Goal: Information Seeking & Learning: Learn about a topic

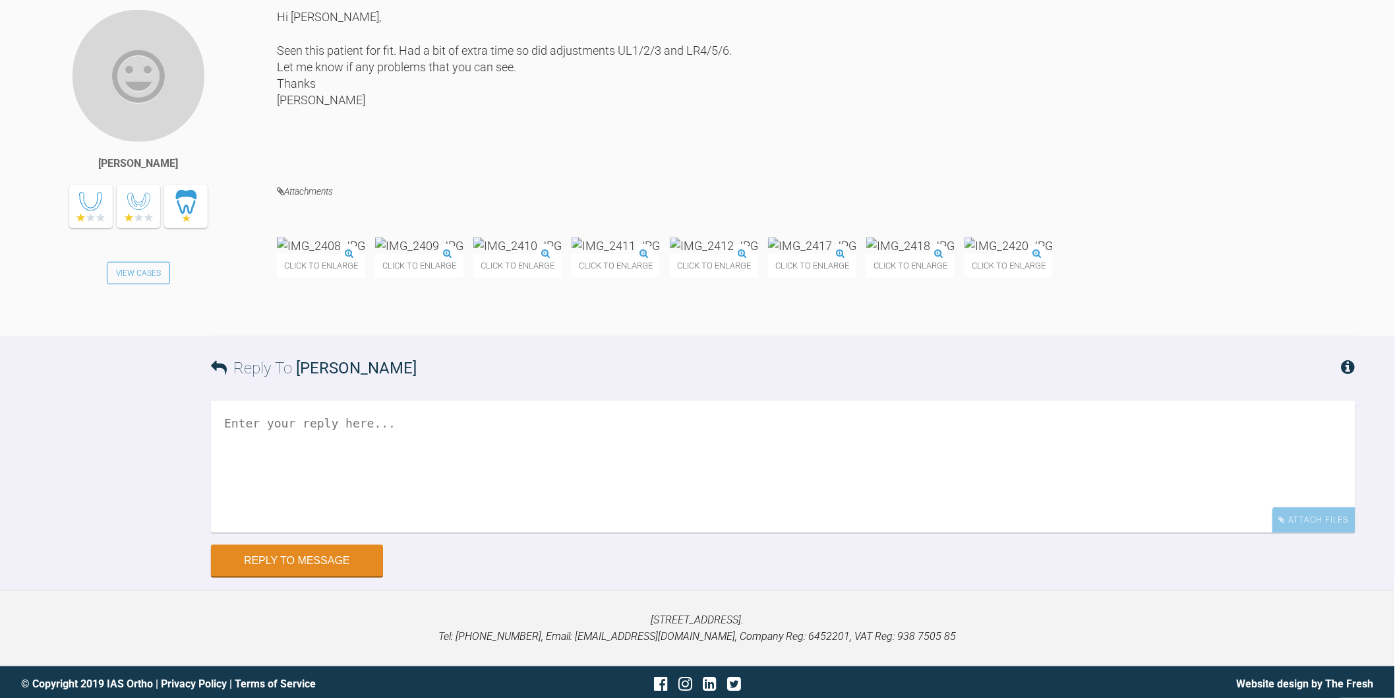
scroll to position [10836, 0]
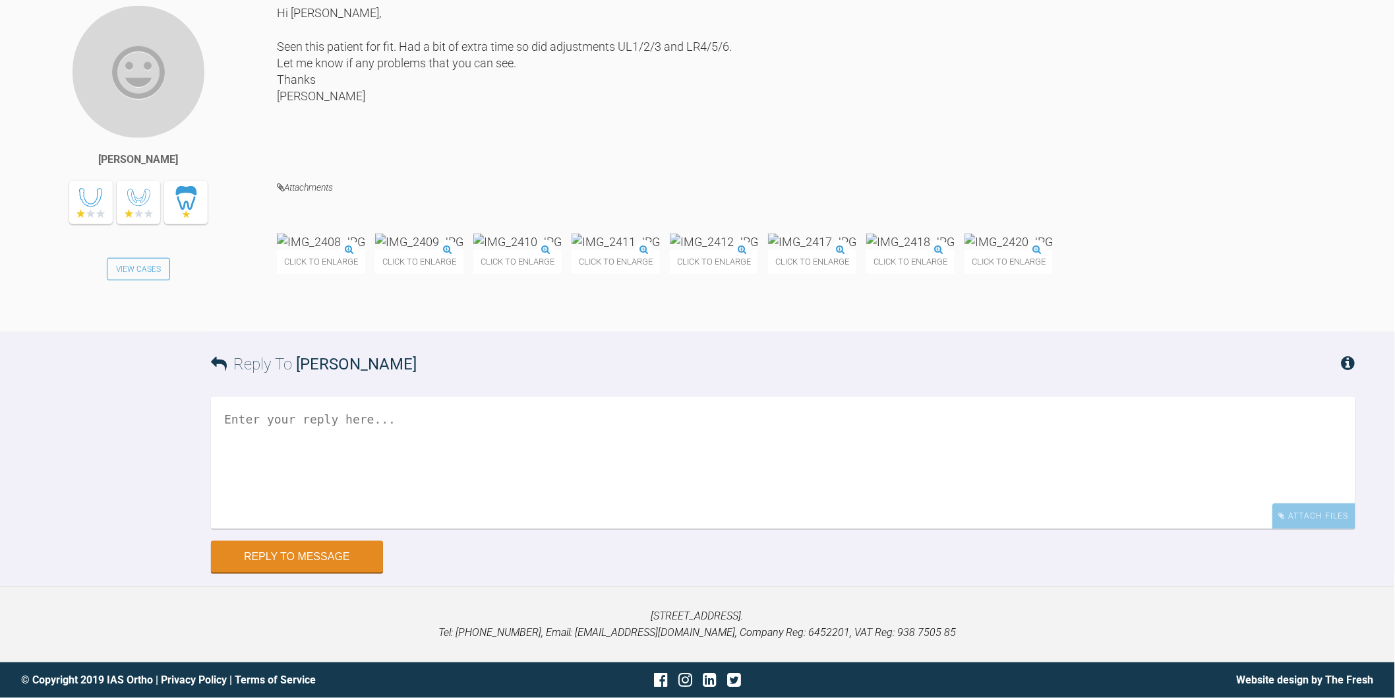
click at [327, 250] on img at bounding box center [321, 241] width 88 height 16
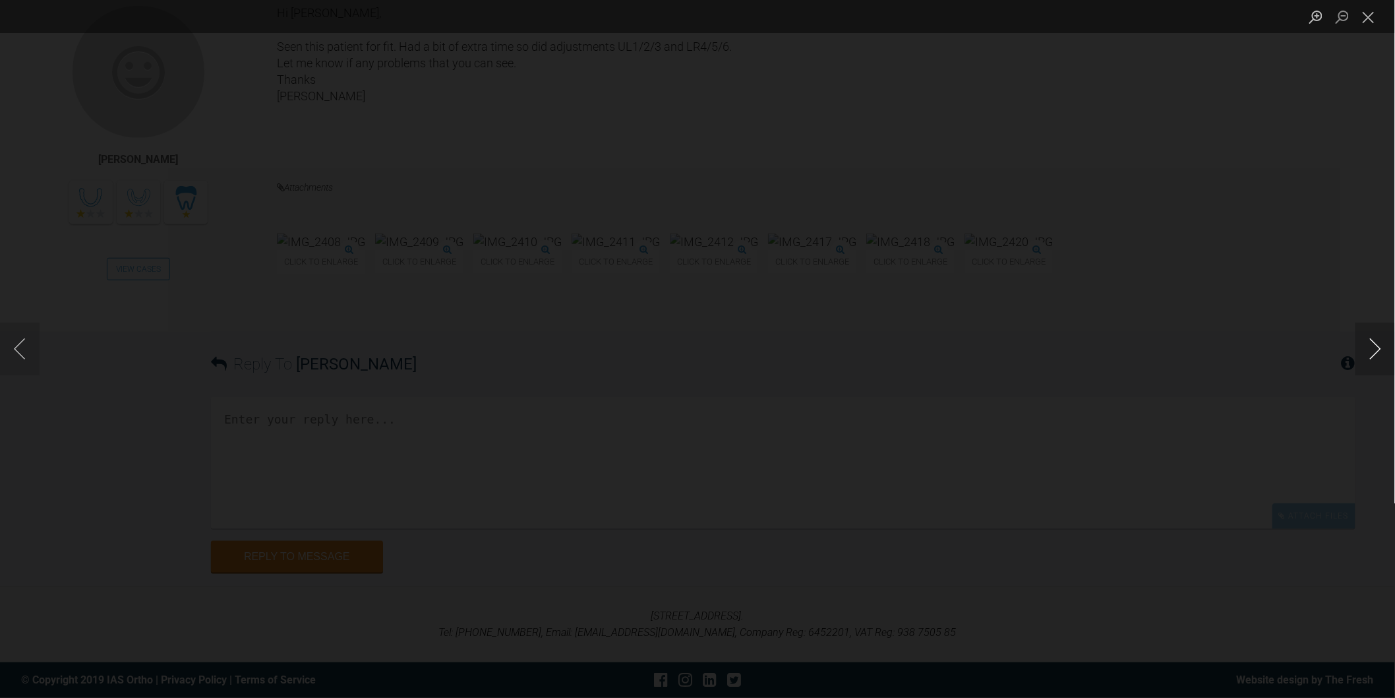
click at [1373, 353] on button "Next image" at bounding box center [1376, 348] width 40 height 53
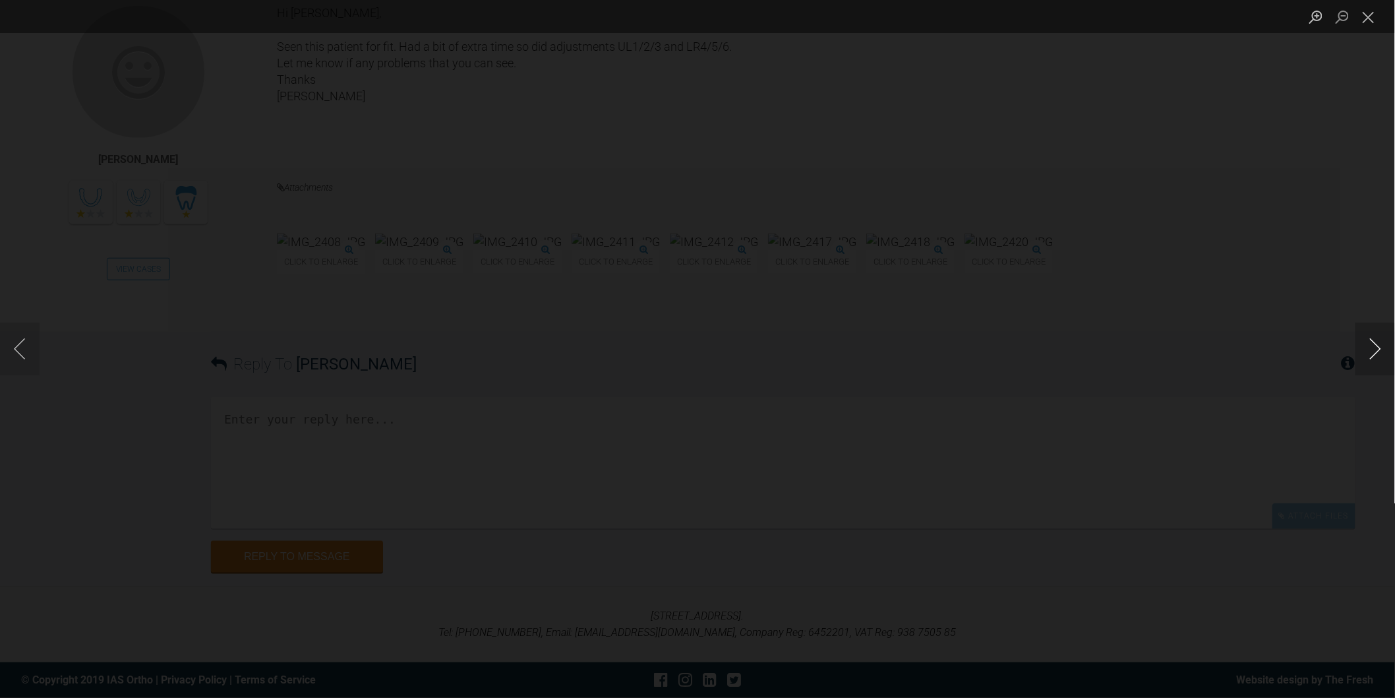
click at [1373, 353] on button "Next image" at bounding box center [1376, 348] width 40 height 53
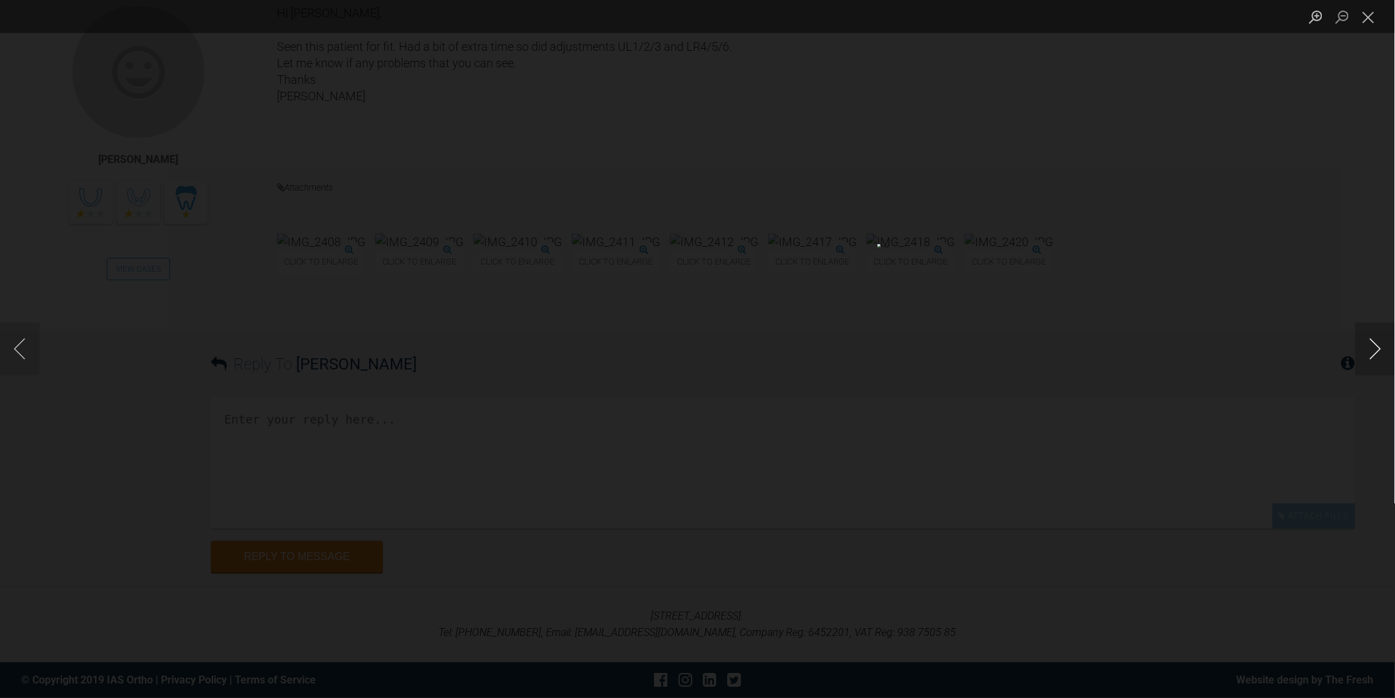
click at [1373, 353] on button "Next image" at bounding box center [1376, 348] width 40 height 53
click at [1367, 17] on button "Close lightbox" at bounding box center [1369, 16] width 26 height 23
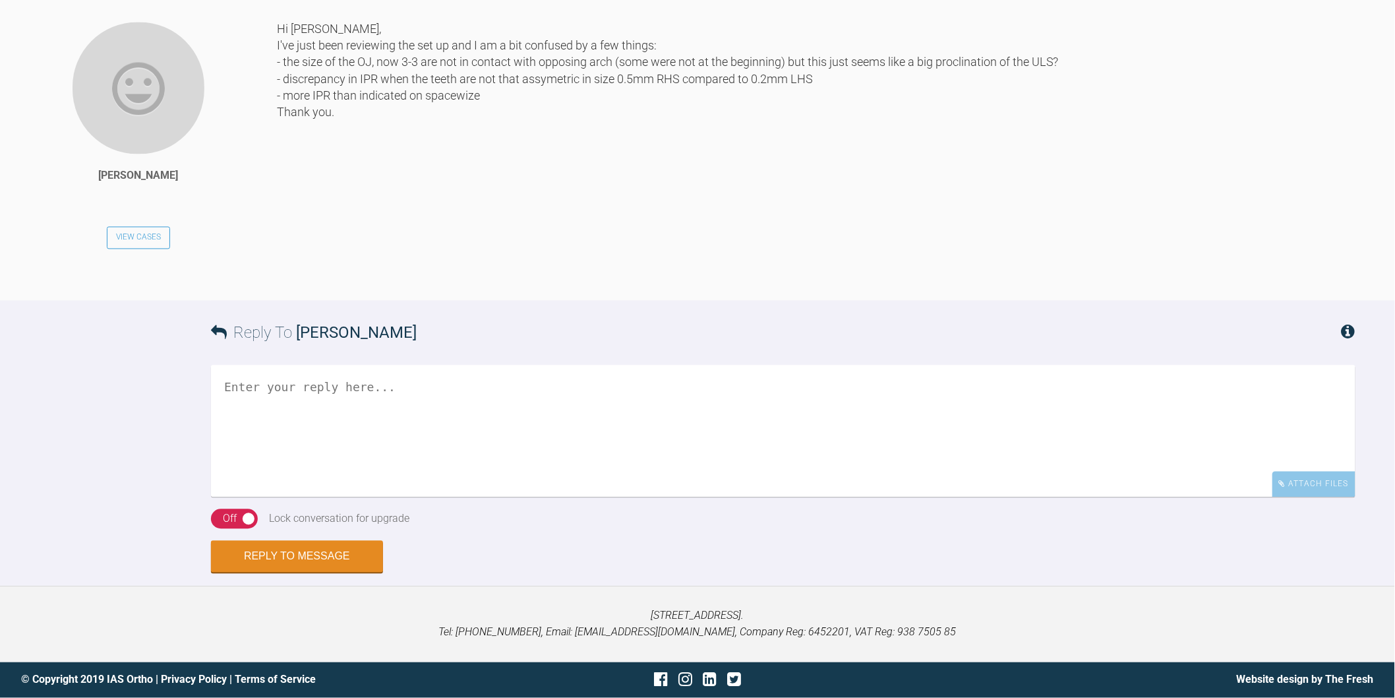
scroll to position [7841, 0]
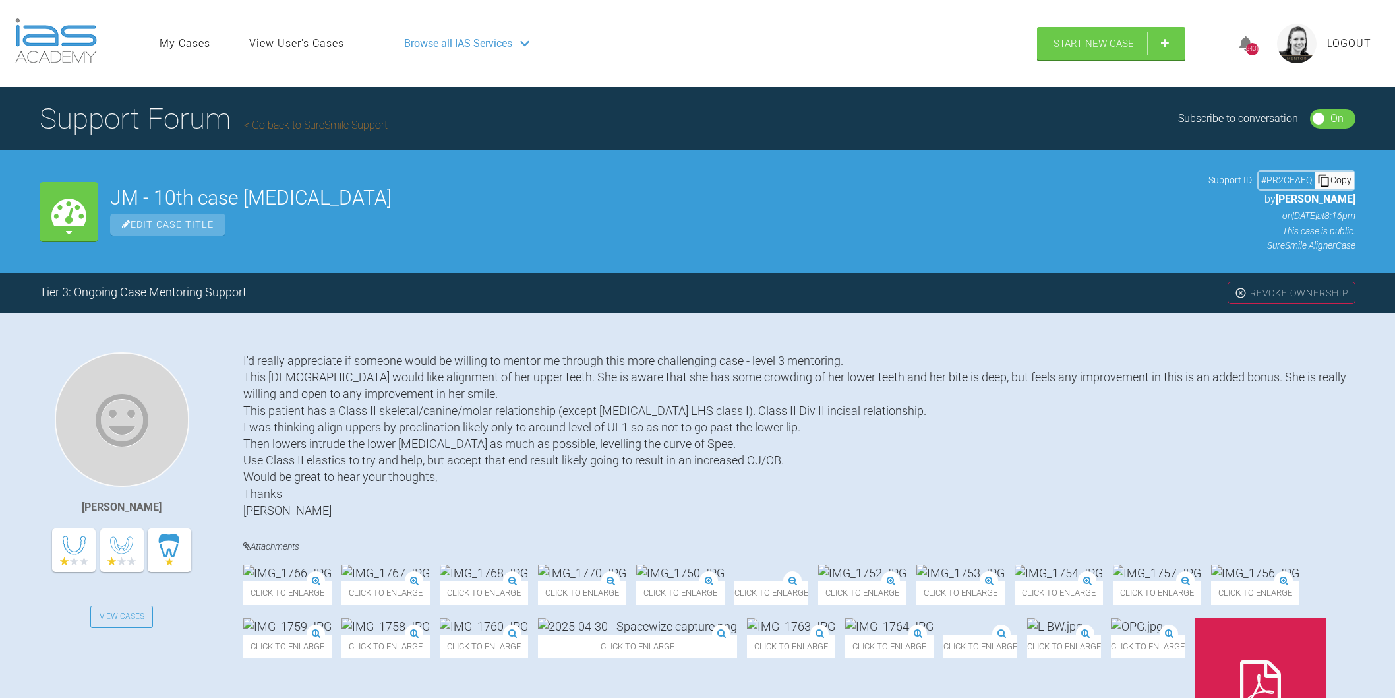
scroll to position [8309, 0]
